Goal: Transaction & Acquisition: Purchase product/service

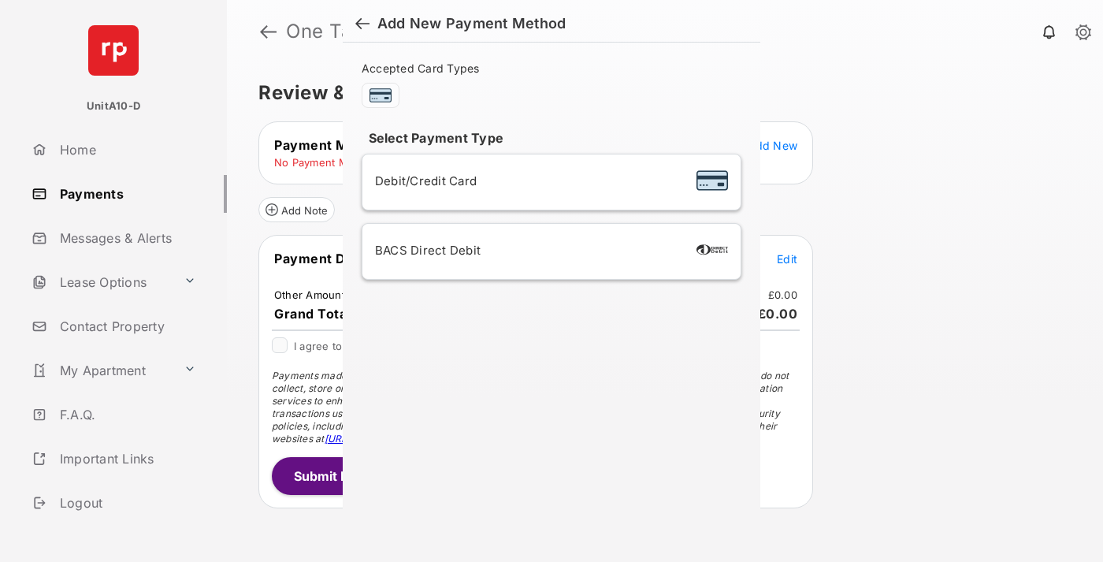
click at [549, 251] on div "BACS Direct Debit" at bounding box center [551, 251] width 353 height 30
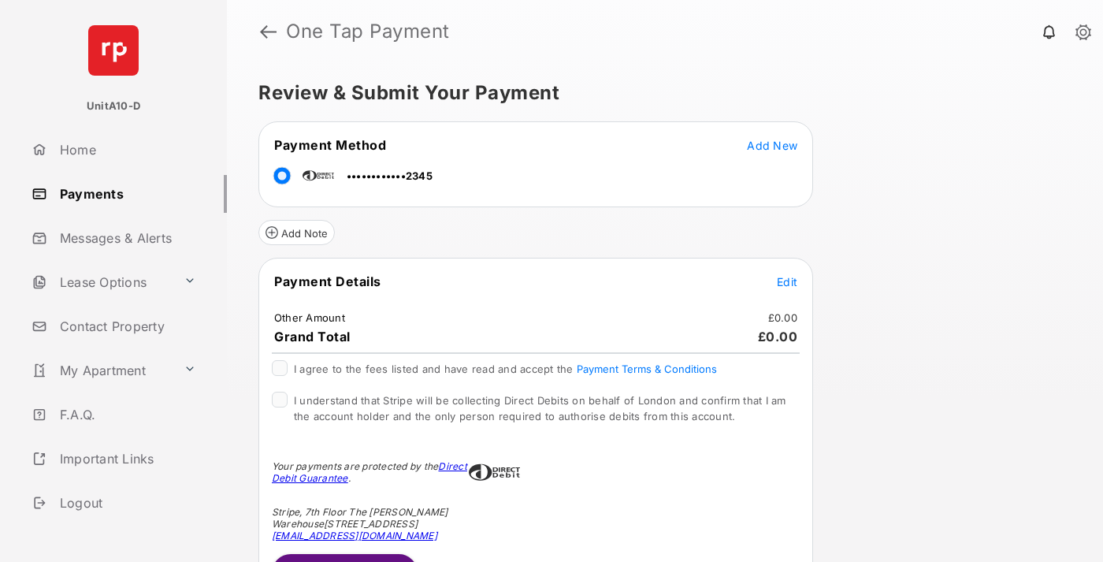
click at [787, 281] on span "Edit" at bounding box center [787, 281] width 20 height 13
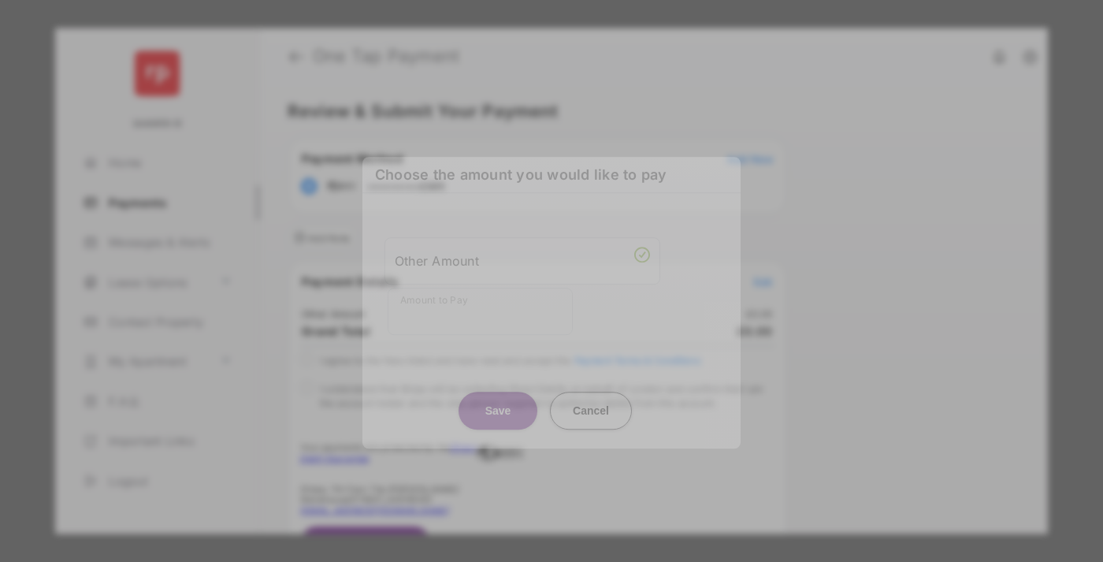
click at [523, 257] on div "Other Amount" at bounding box center [522, 260] width 255 height 27
type input "***"
click at [498, 392] on button "Save" at bounding box center [498, 411] width 79 height 38
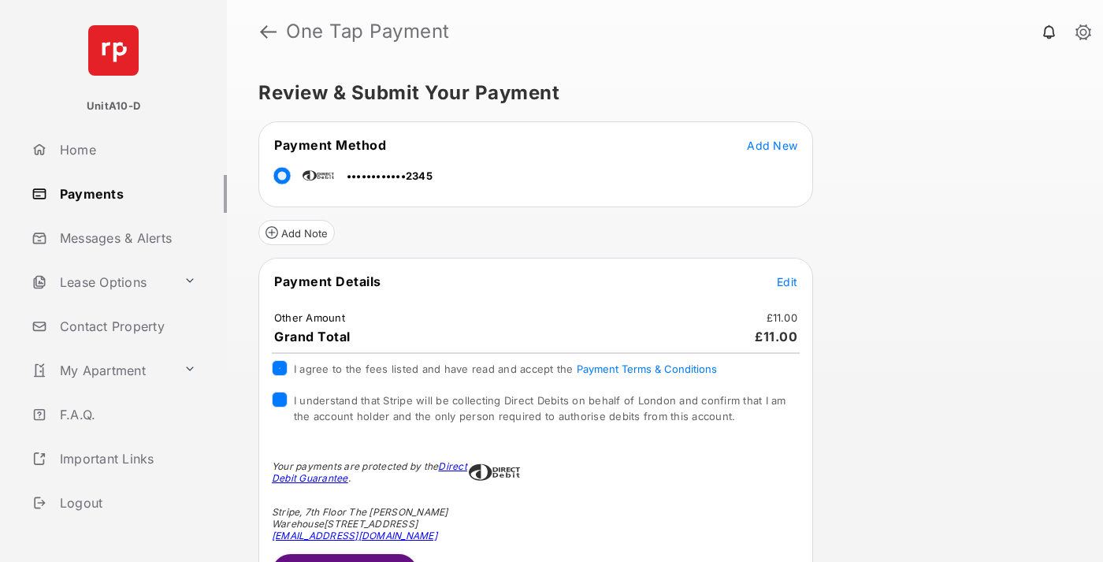
click at [344, 557] on button "Submit Payment" at bounding box center [345, 573] width 146 height 38
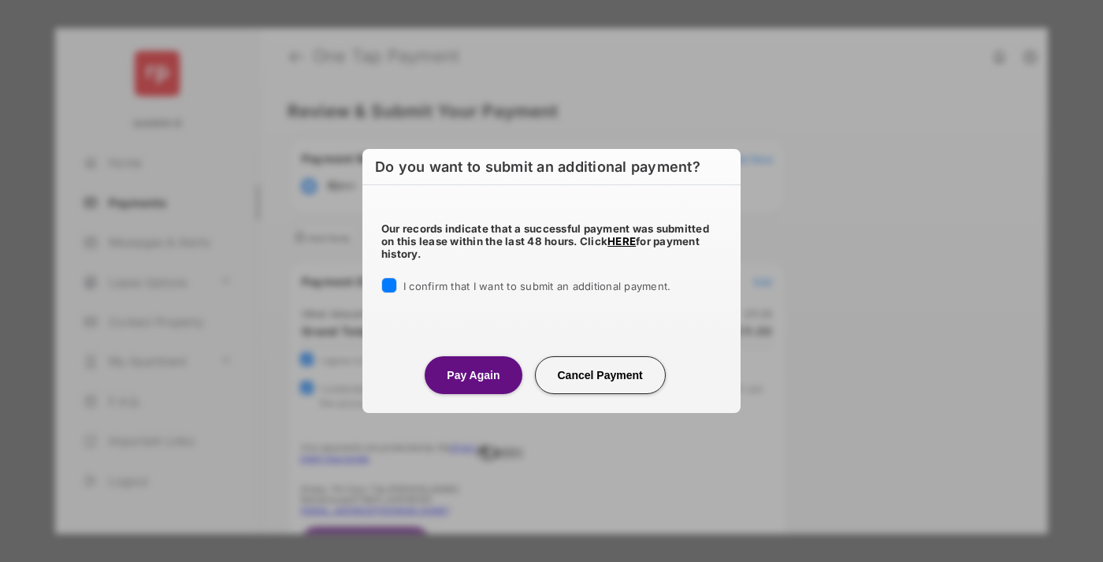
click at [473, 374] on button "Pay Again" at bounding box center [473, 375] width 97 height 38
